Goal: Task Accomplishment & Management: Use online tool/utility

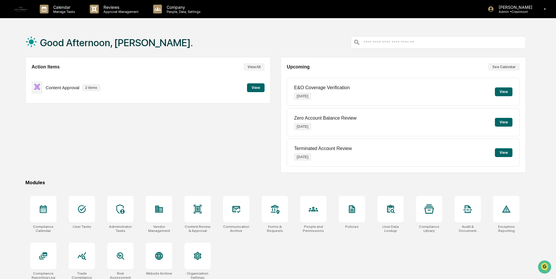
click at [256, 85] on button "View" at bounding box center [256, 87] width 18 height 9
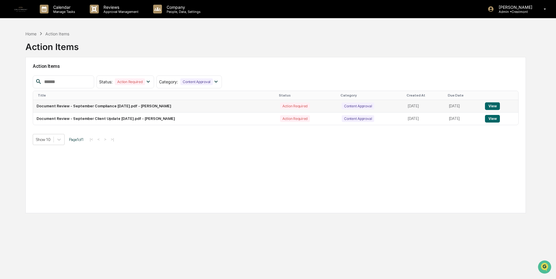
click at [490, 108] on button "View" at bounding box center [492, 106] width 15 height 8
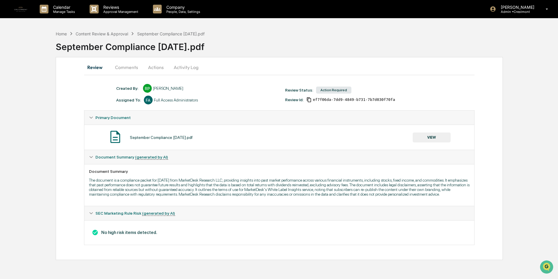
click at [110, 215] on div "SEC Marketing Rule Risk (generated by AI)" at bounding box center [279, 213] width 390 height 14
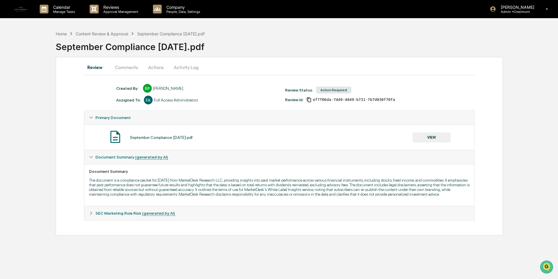
click at [110, 215] on span "SEC Marketing Rule Risk (generated by AI)" at bounding box center [136, 213] width 80 height 5
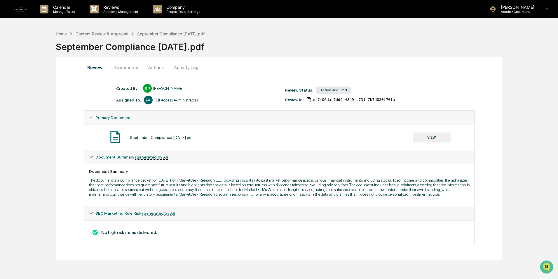
click at [435, 136] on button "VIEW" at bounding box center [432, 137] width 38 height 10
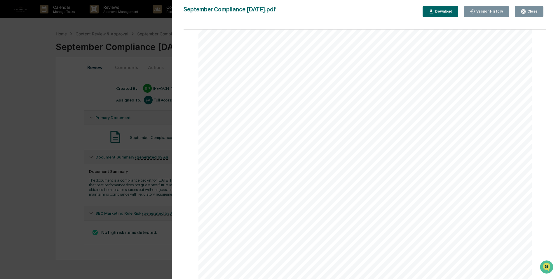
scroll to position [1098, 0]
drag, startPoint x: 81, startPoint y: 152, endPoint x: 65, endPoint y: 137, distance: 22.7
click at [81, 154] on div "Version History [DATE] 04:04 PM [PERSON_NAME] September Compliance [DATE].pdf C…" at bounding box center [279, 139] width 558 height 279
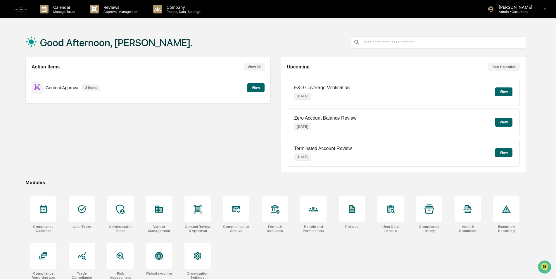
click at [253, 85] on button "View" at bounding box center [256, 87] width 18 height 9
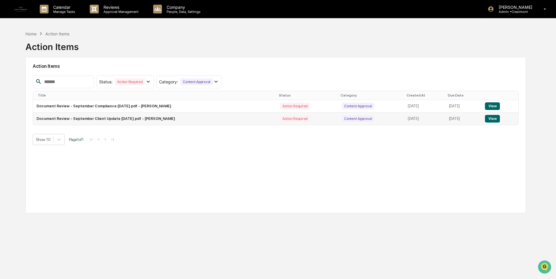
click at [495, 116] on button "View" at bounding box center [492, 119] width 15 height 8
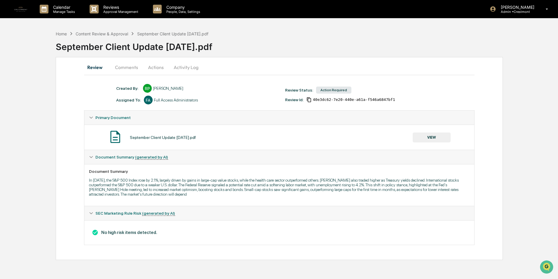
click at [433, 134] on button "VIEW" at bounding box center [432, 137] width 38 height 10
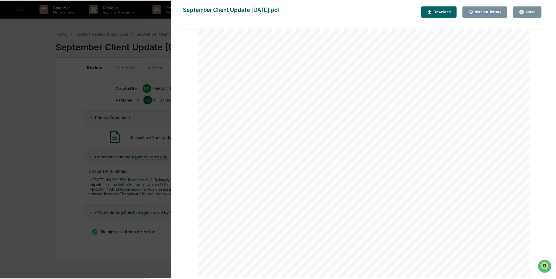
scroll to position [1098, 0]
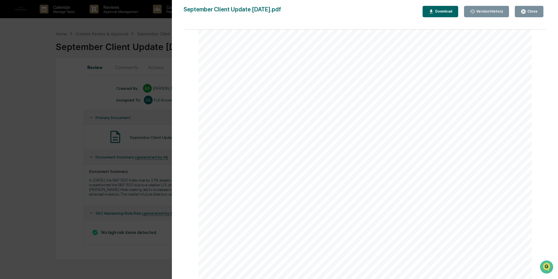
drag, startPoint x: 74, startPoint y: 133, endPoint x: 79, endPoint y: 153, distance: 20.7
click at [74, 134] on div "Version History [DATE] 04:04 PM [PERSON_NAME] September Client Update [DATE].pd…" at bounding box center [279, 139] width 558 height 279
